Goal: Check status: Check status

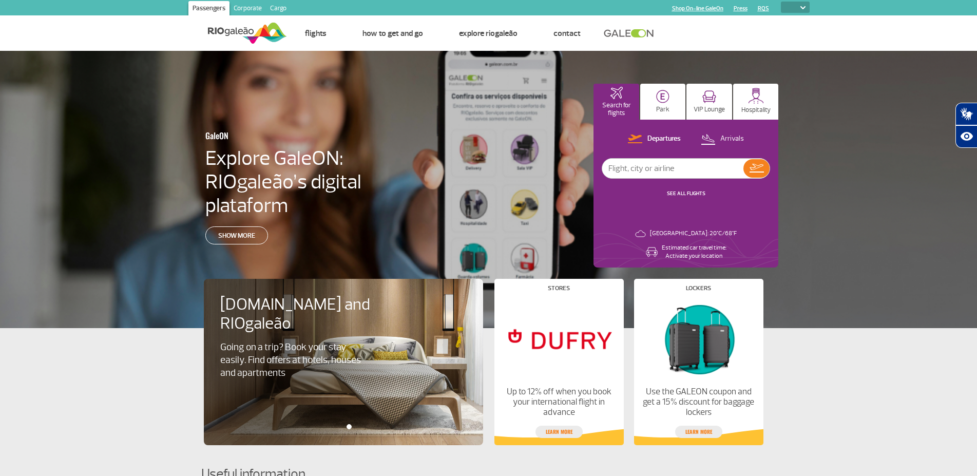
select select
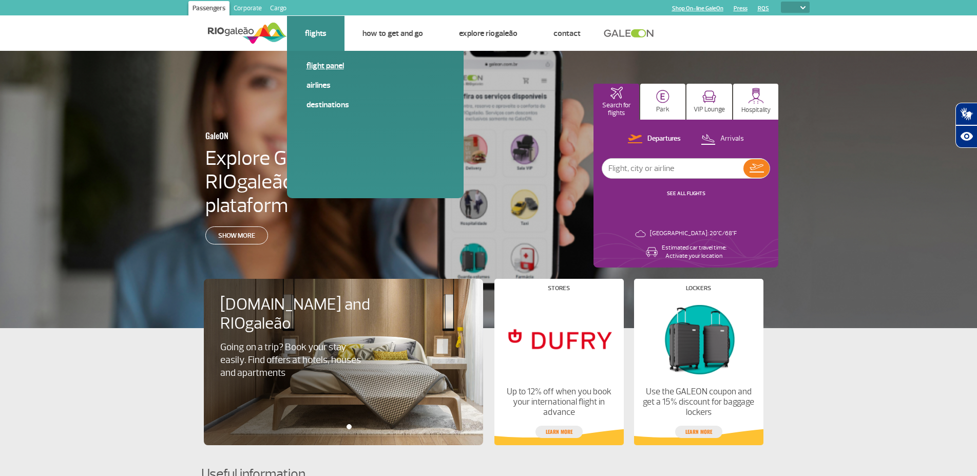
click at [325, 67] on link "Flight panel" at bounding box center [376, 65] width 138 height 11
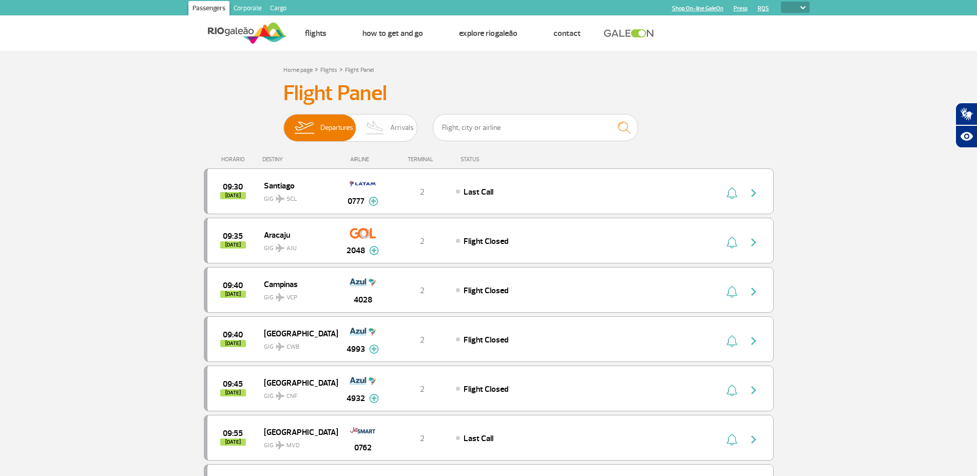
click at [571, 126] on input "text" at bounding box center [535, 127] width 205 height 27
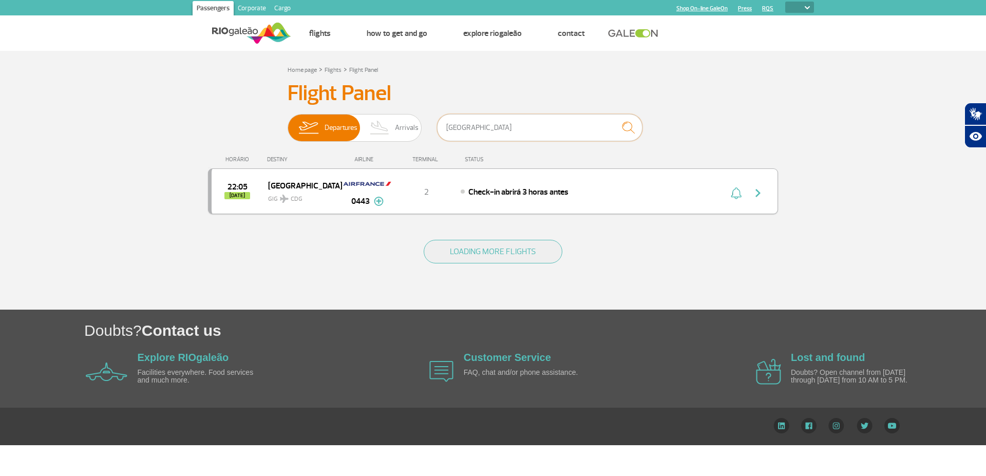
type input "[GEOGRAPHIC_DATA]"
click at [245, 190] on span "22:05" at bounding box center [238, 186] width 20 height 7
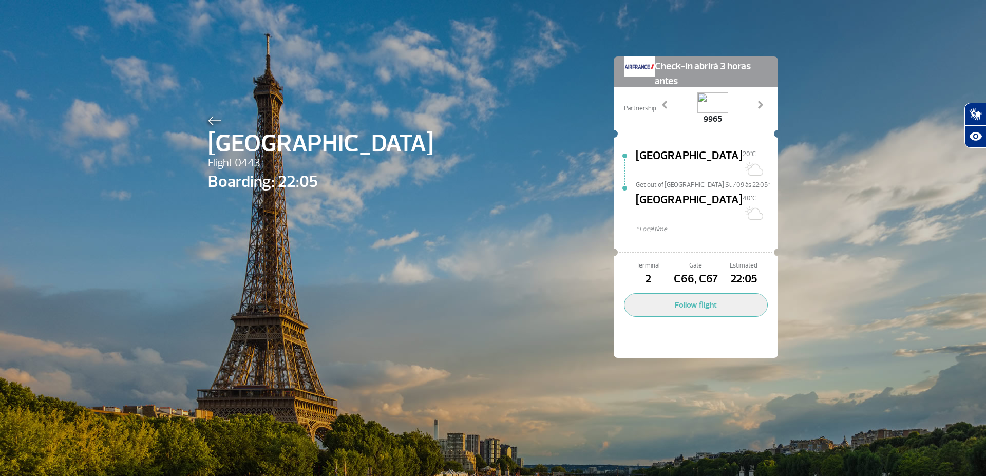
click at [534, 189] on div "Paris Flight 0443 Boarding: 22:05 Check-in abrirá 3 horas antes Partnership: 16…" at bounding box center [492, 192] width 585 height 384
click at [962, 89] on div "Paris Flight 0443 Boarding: 22:05 Check-in abrirá 3 horas antes Partnership: 16…" at bounding box center [493, 238] width 986 height 476
click at [208, 118] on img at bounding box center [214, 120] width 13 height 9
